Goal: Information Seeking & Learning: Learn about a topic

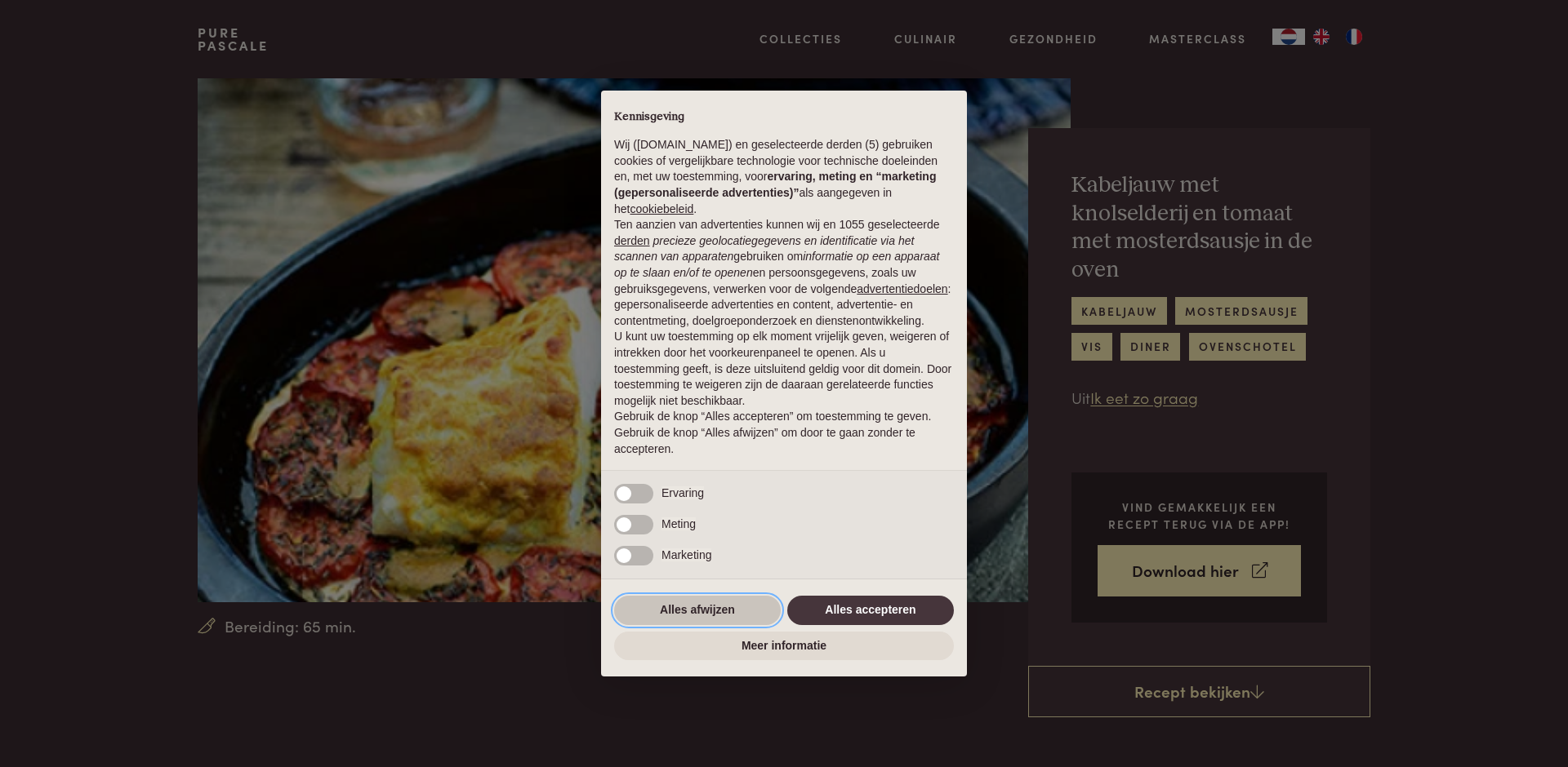
click at [705, 610] on button "Alles afwijzen" at bounding box center [697, 610] width 167 height 29
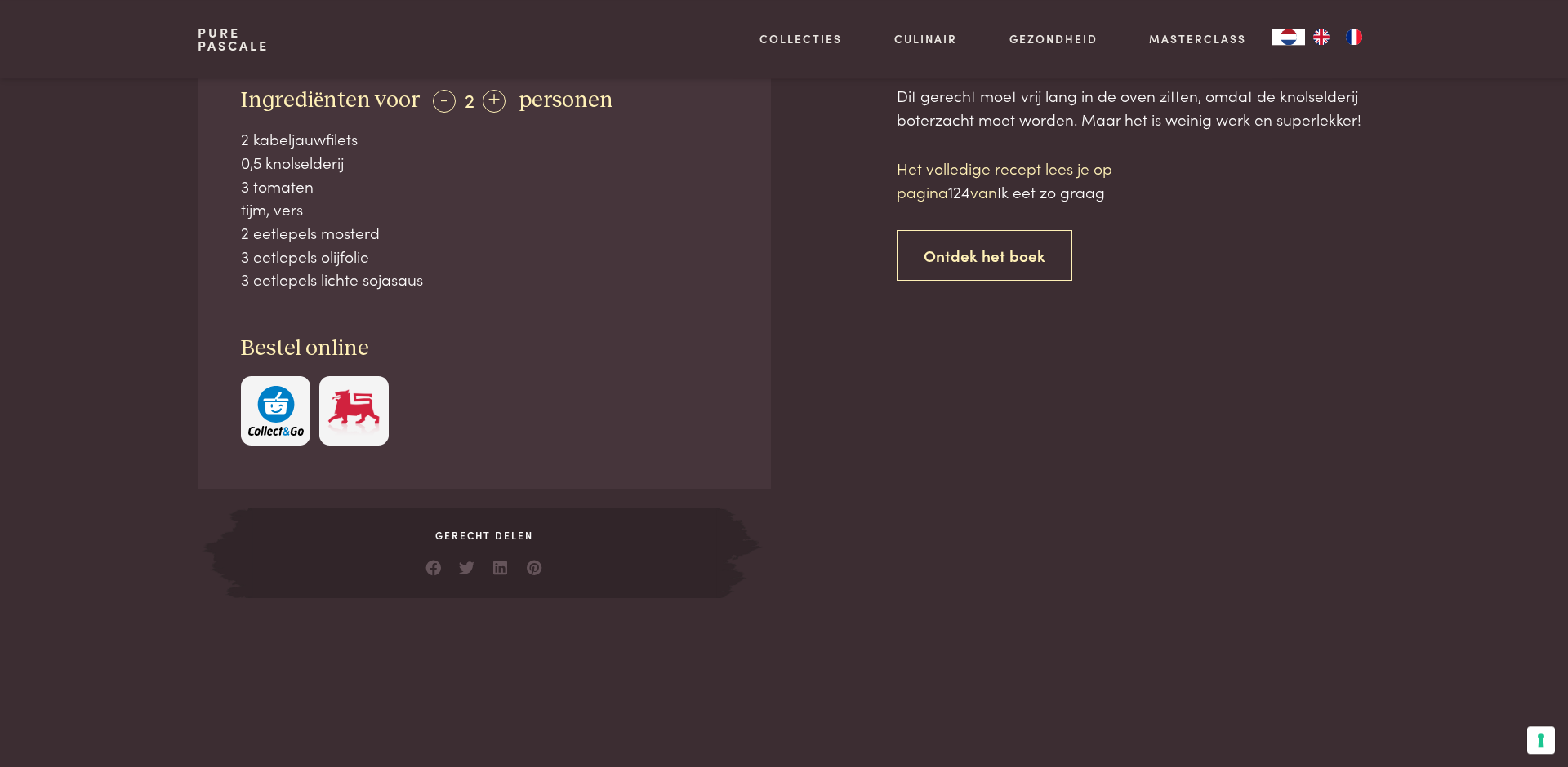
scroll to position [764, 0]
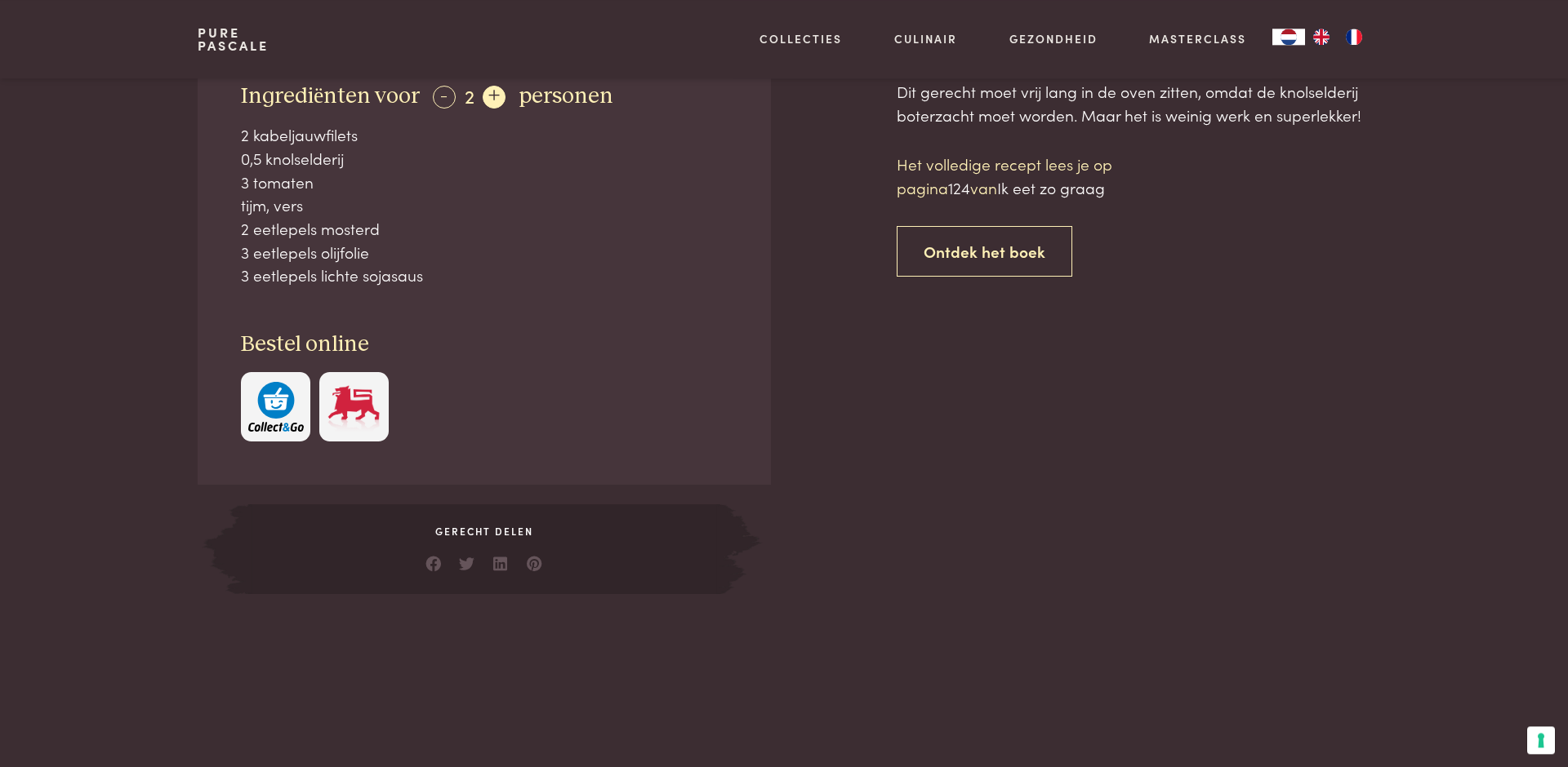
click at [493, 96] on div "+" at bounding box center [494, 96] width 23 height 23
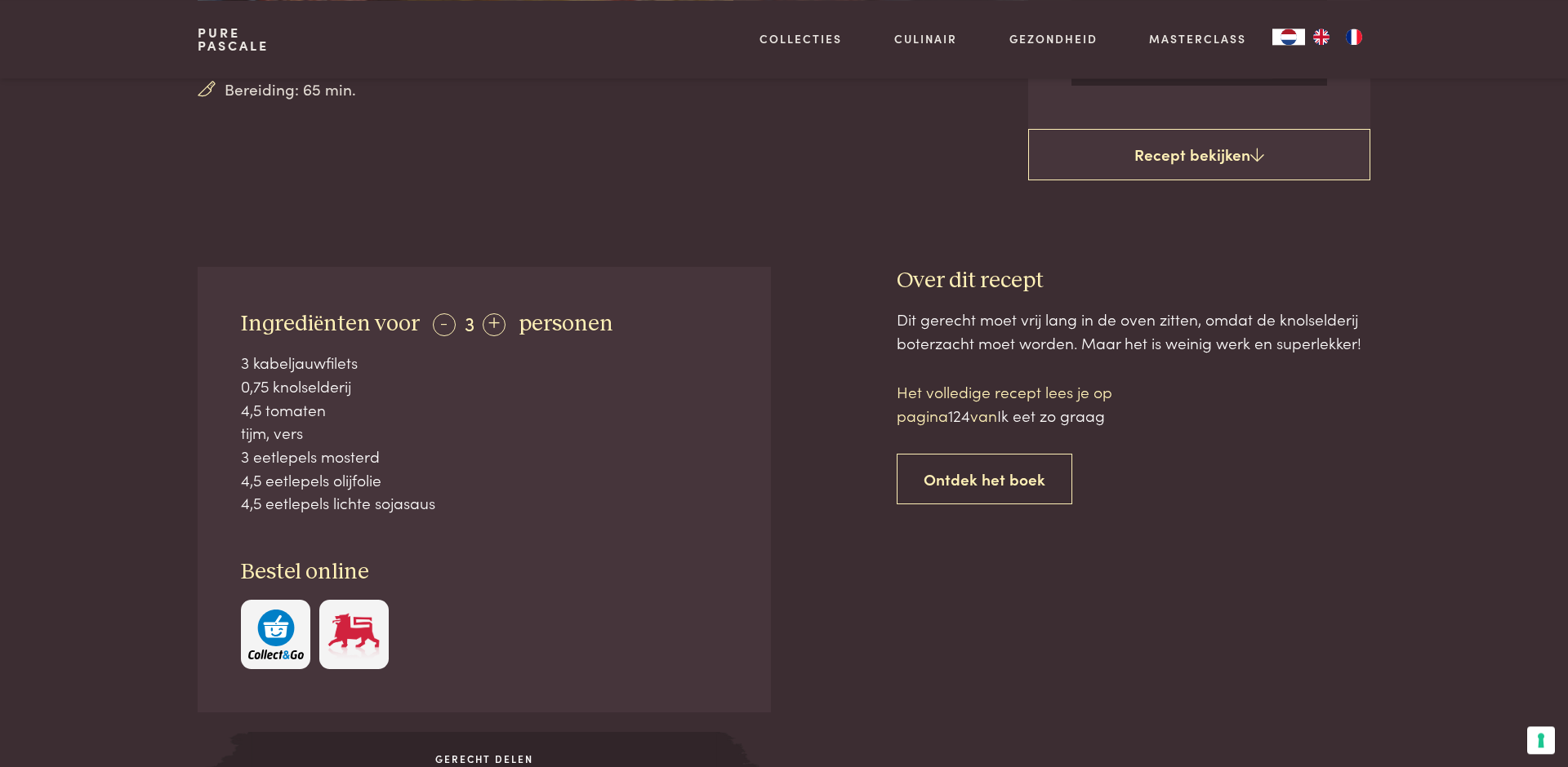
scroll to position [524, 0]
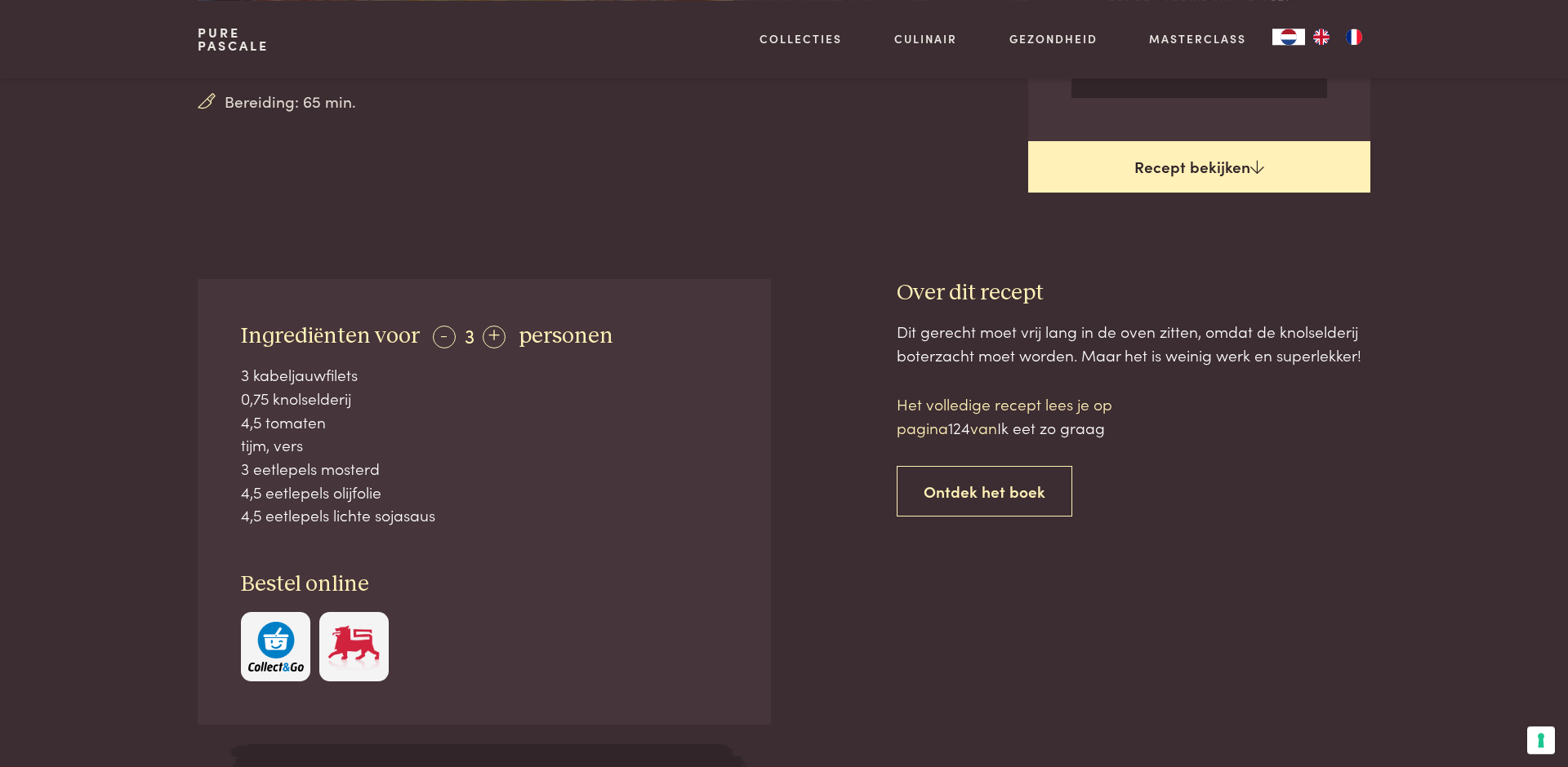
click at [1220, 161] on link "Recept bekijken" at bounding box center [1199, 167] width 342 height 52
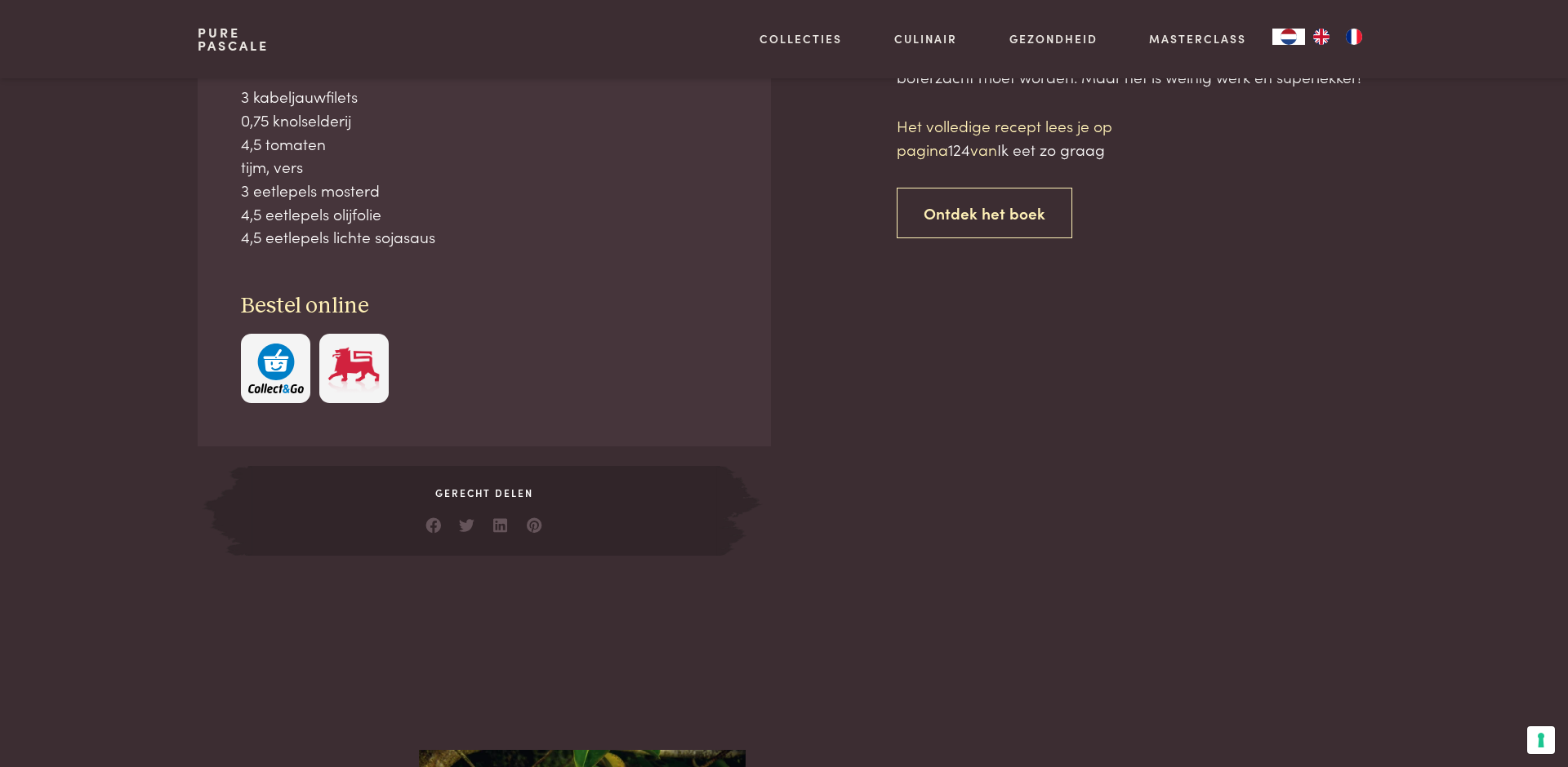
scroll to position [804, 0]
click at [1001, 207] on link "Ontdek het boek" at bounding box center [984, 212] width 176 height 51
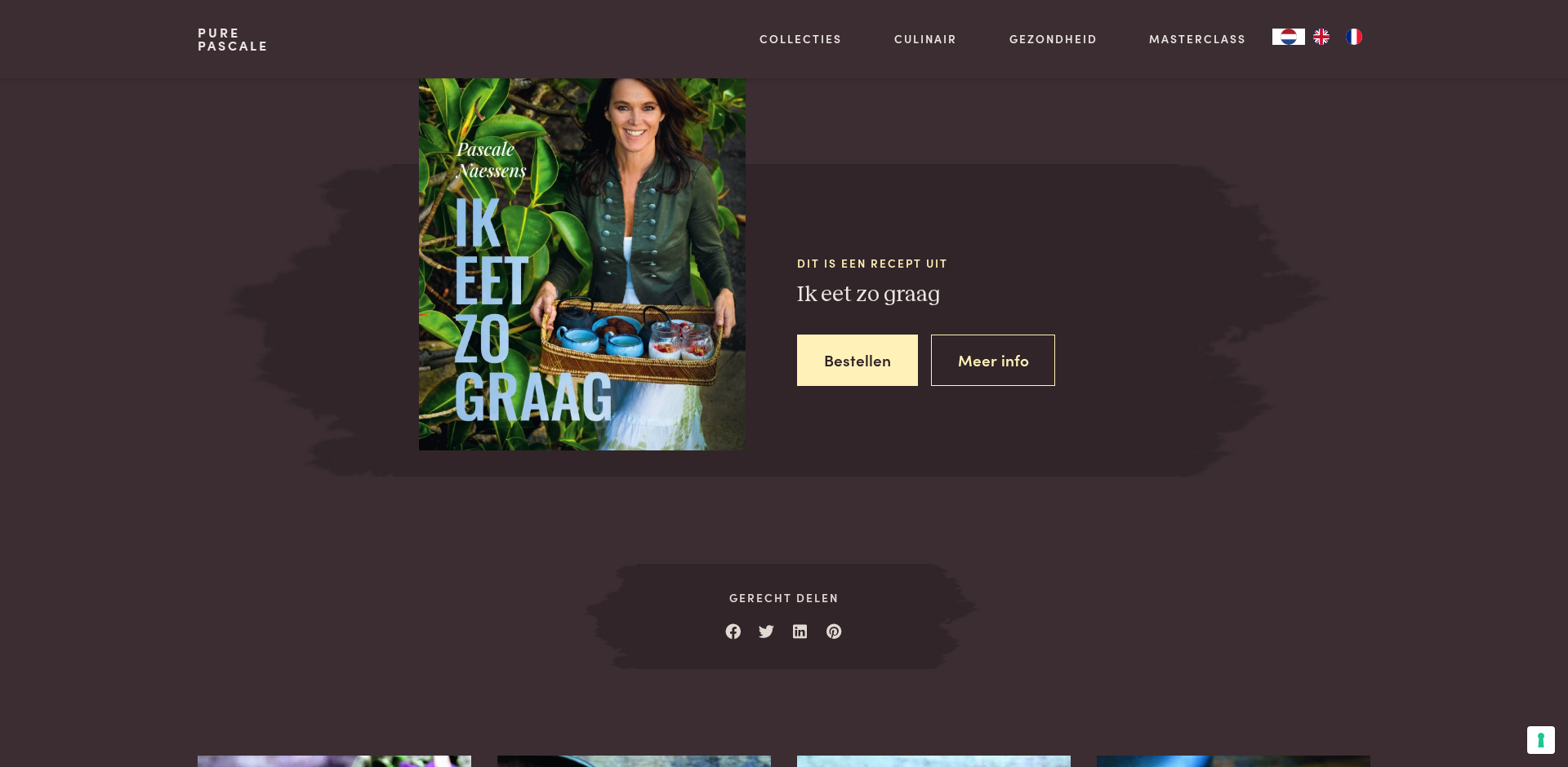
scroll to position [1533, 0]
